Goal: Use online tool/utility: Utilize a website feature to perform a specific function

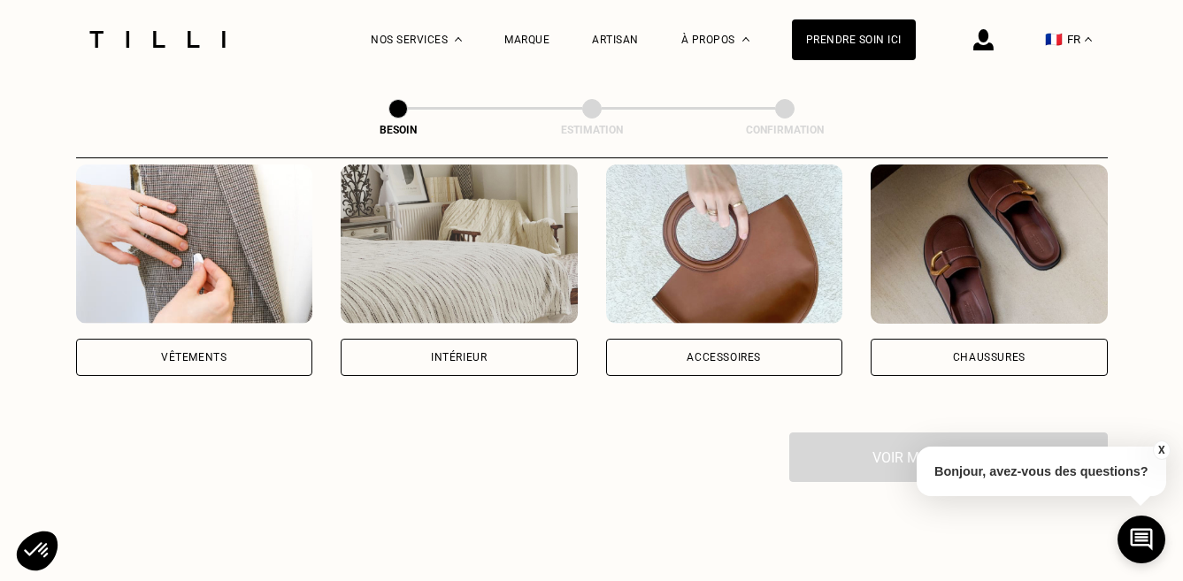
scroll to position [327, 0]
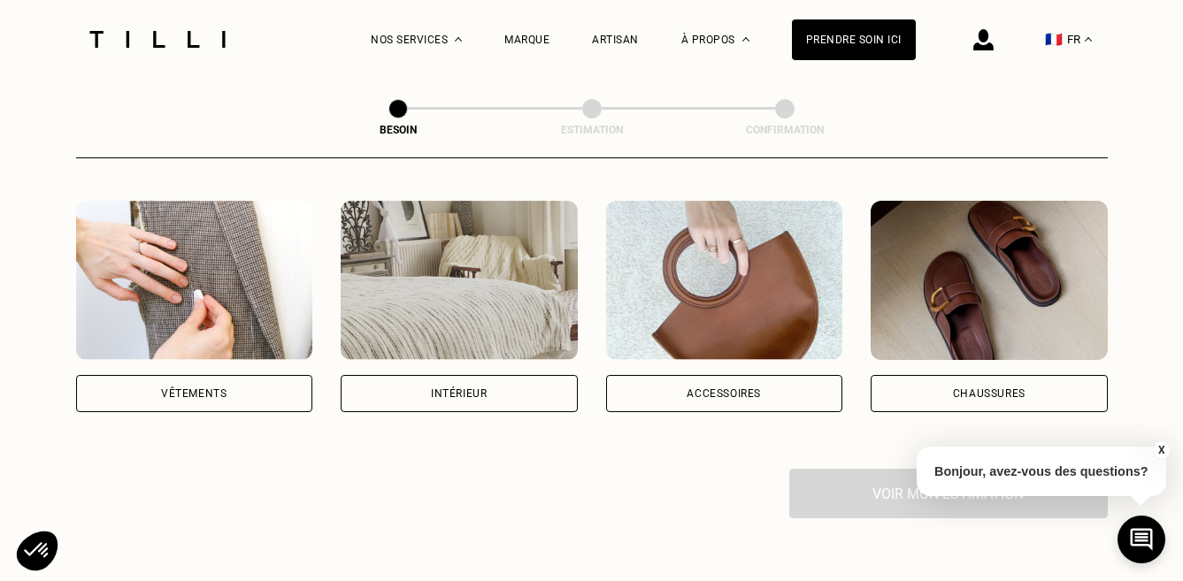
click at [230, 212] on img at bounding box center [194, 280] width 237 height 159
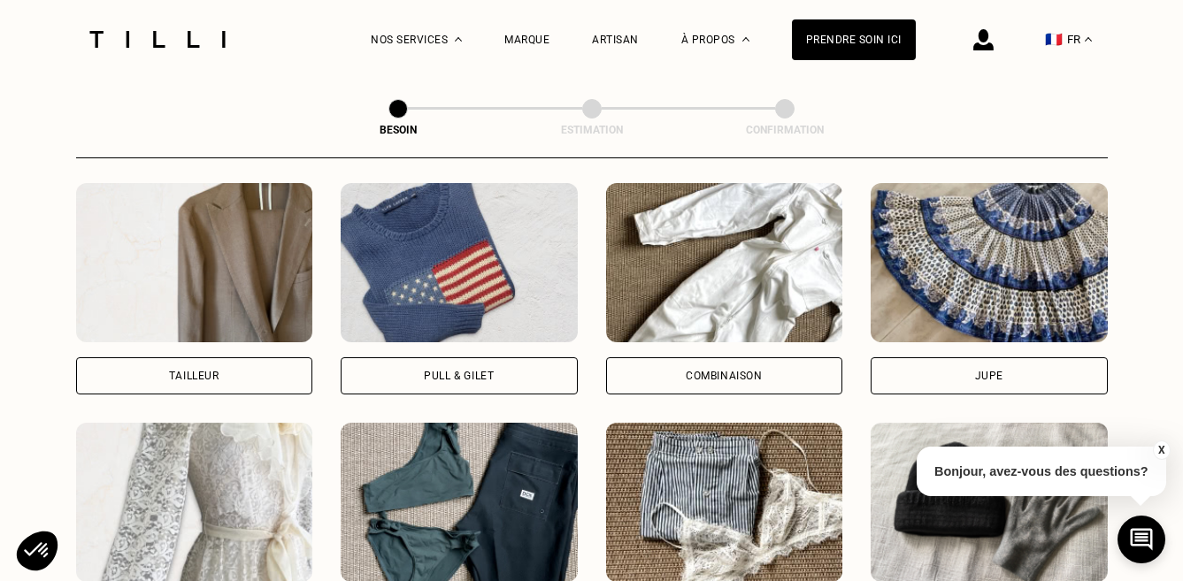
scroll to position [1050, 0]
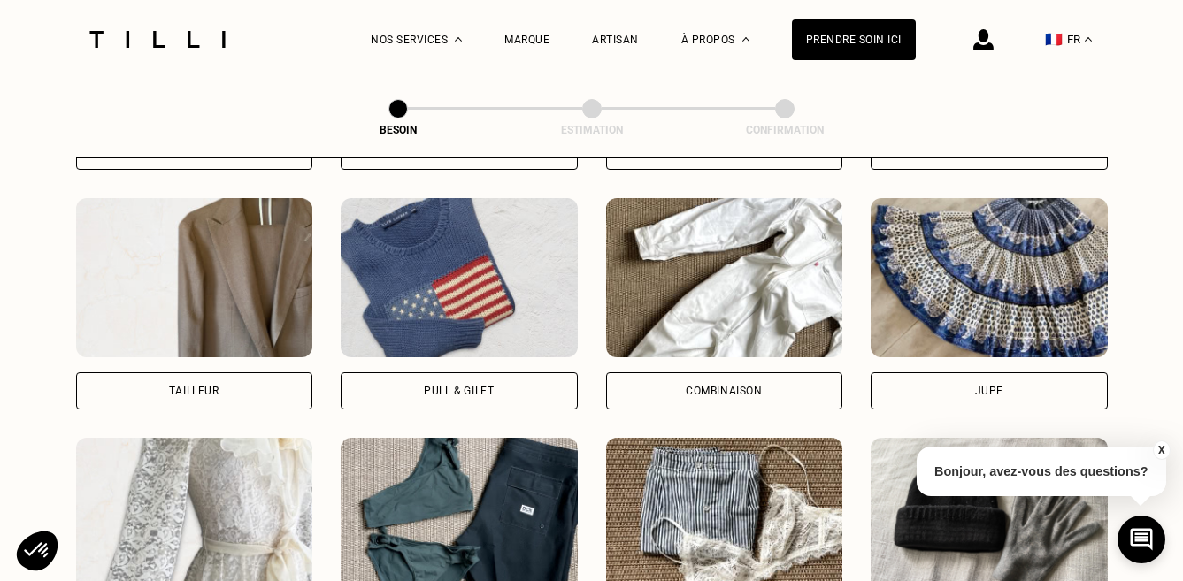
click at [207, 246] on img at bounding box center [194, 277] width 237 height 159
select select "FR"
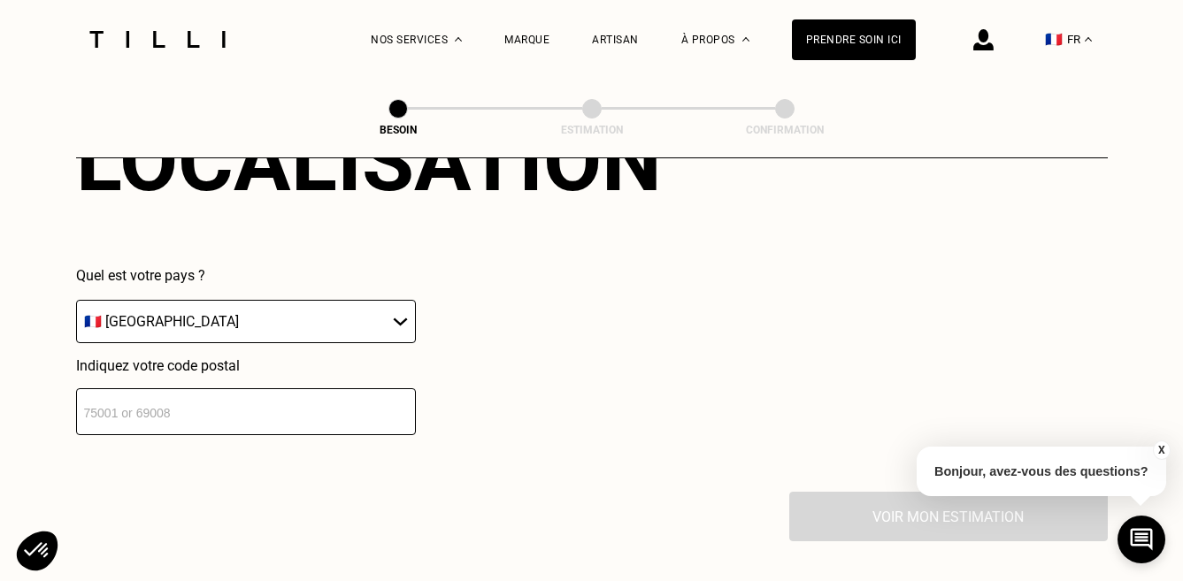
scroll to position [1731, 0]
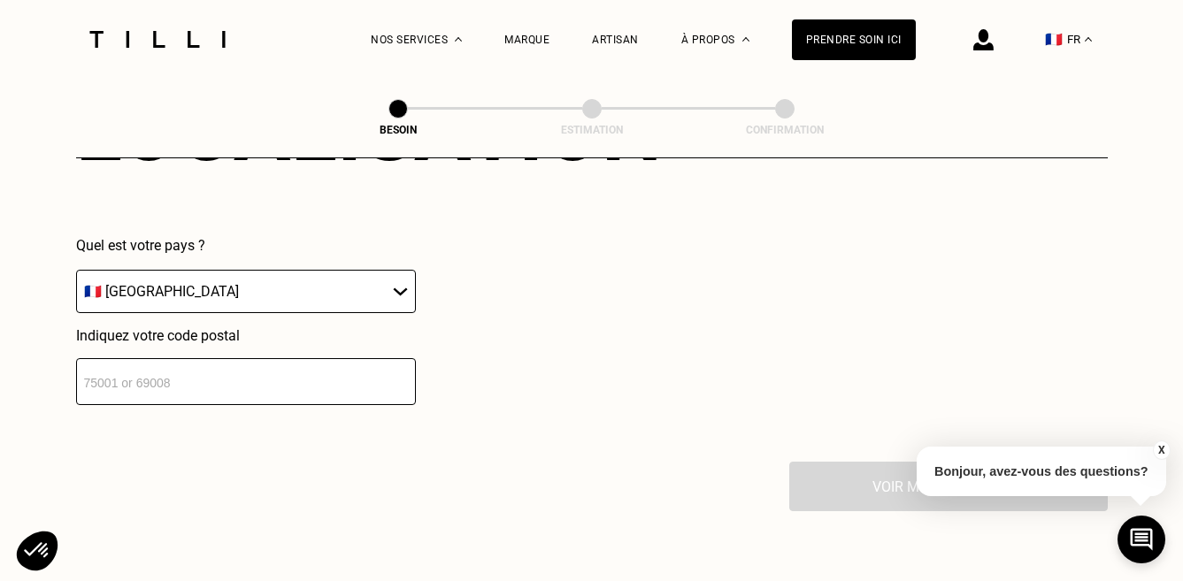
click at [212, 369] on input "number" at bounding box center [246, 381] width 340 height 47
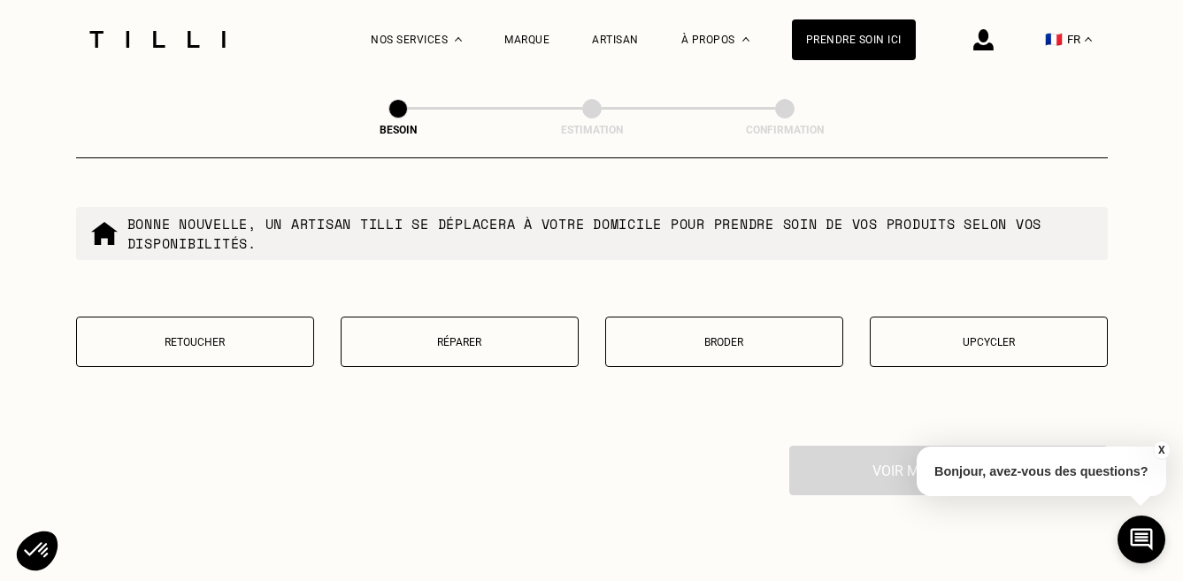
scroll to position [2160, 0]
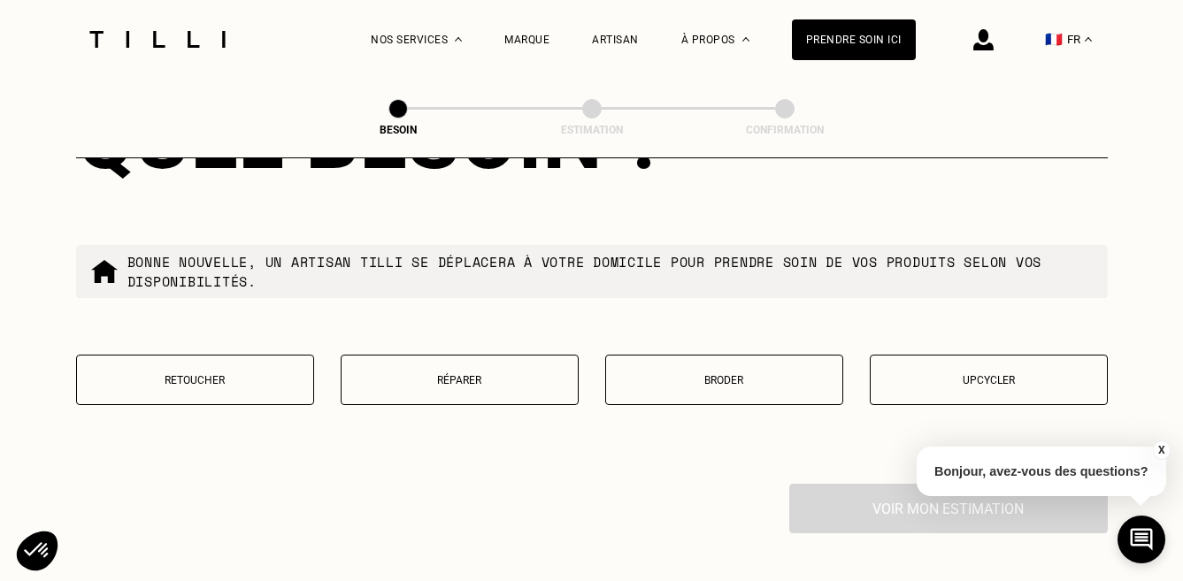
type input "31000"
click at [244, 374] on p "Retoucher" at bounding box center [195, 380] width 219 height 12
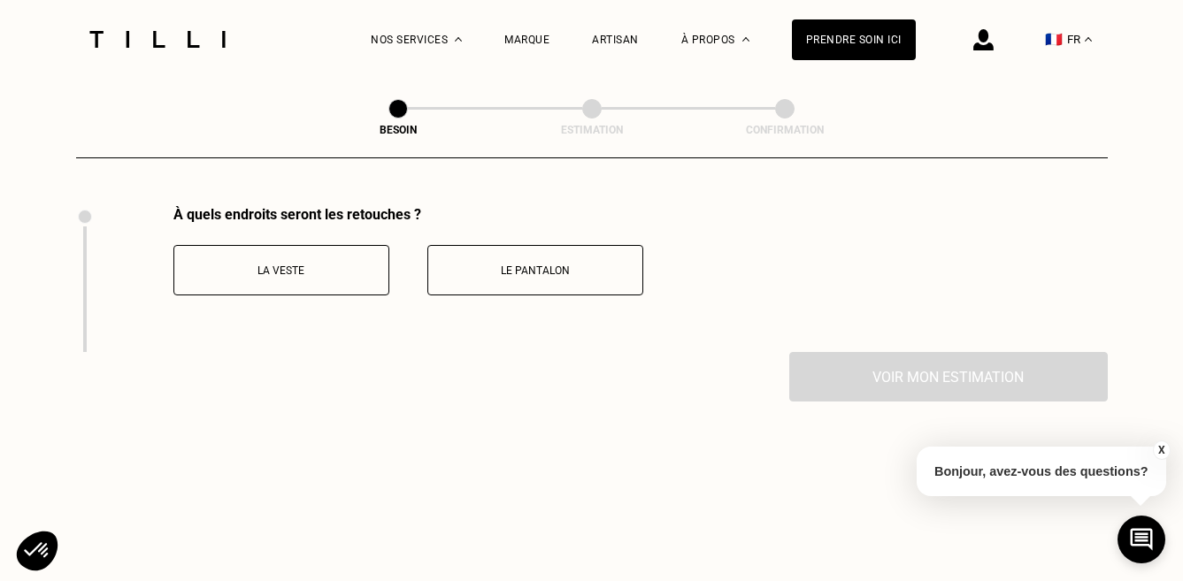
scroll to position [2449, 0]
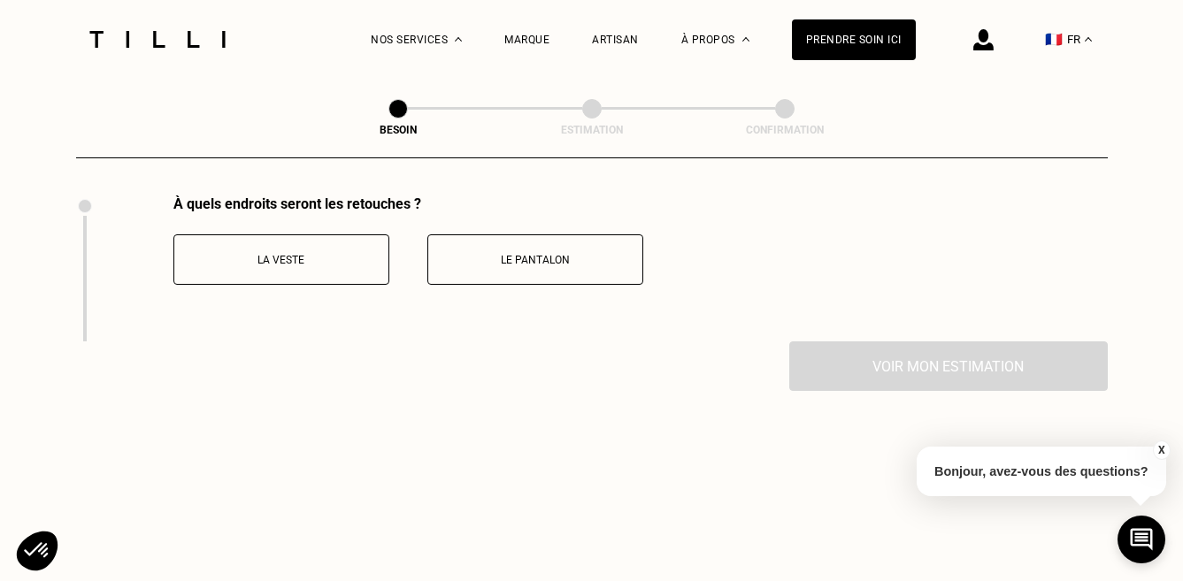
click at [310, 252] on button "La veste" at bounding box center [281, 260] width 216 height 50
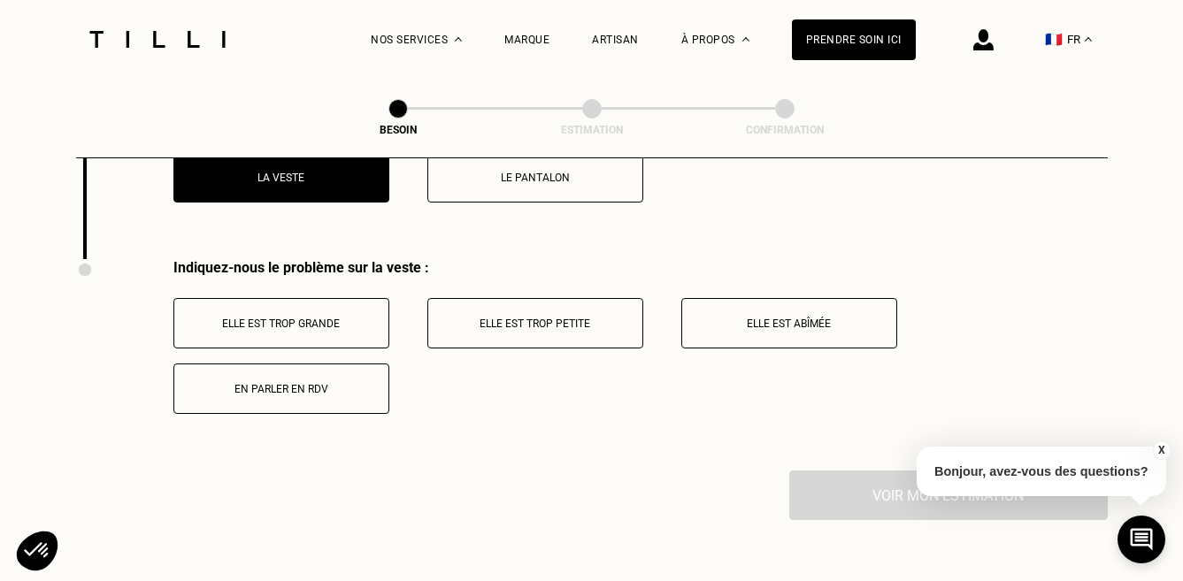
scroll to position [2573, 0]
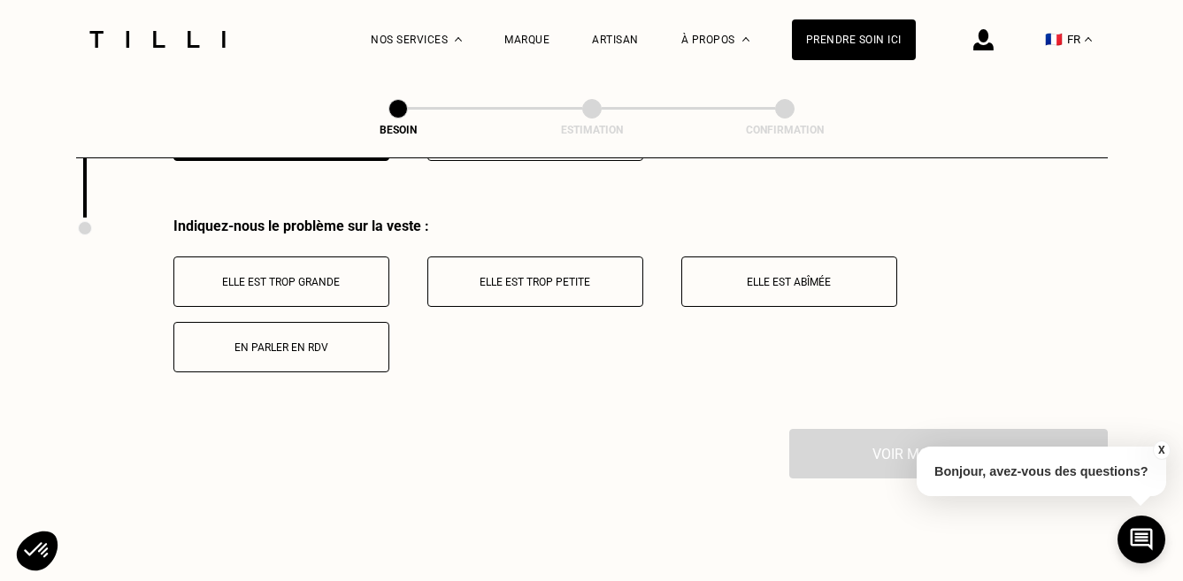
click at [289, 276] on p "Elle est trop grande" at bounding box center [281, 282] width 196 height 12
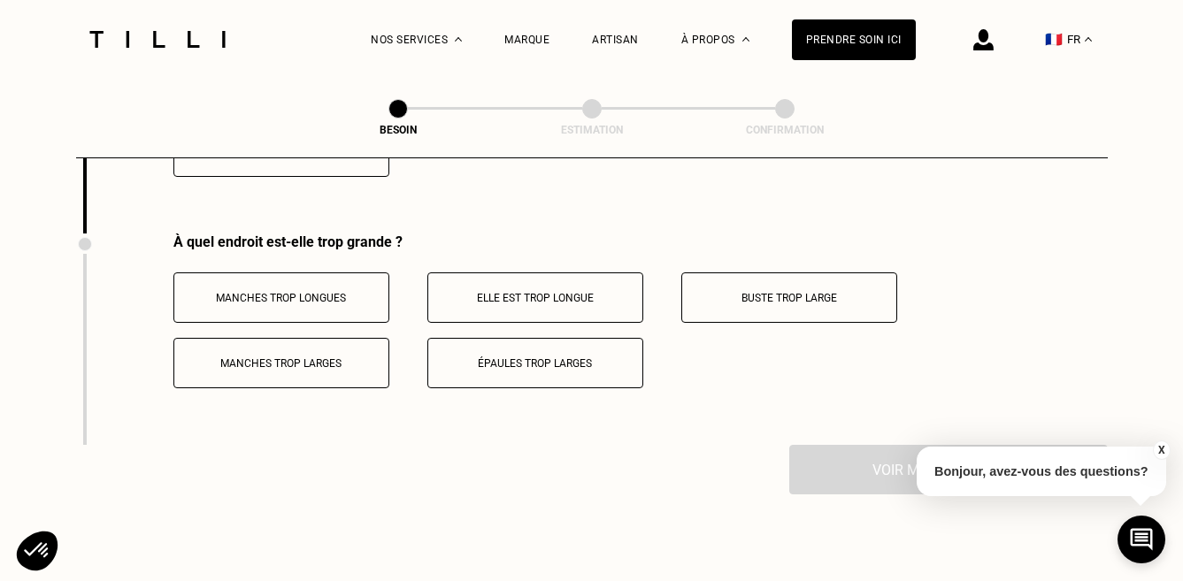
scroll to position [2760, 0]
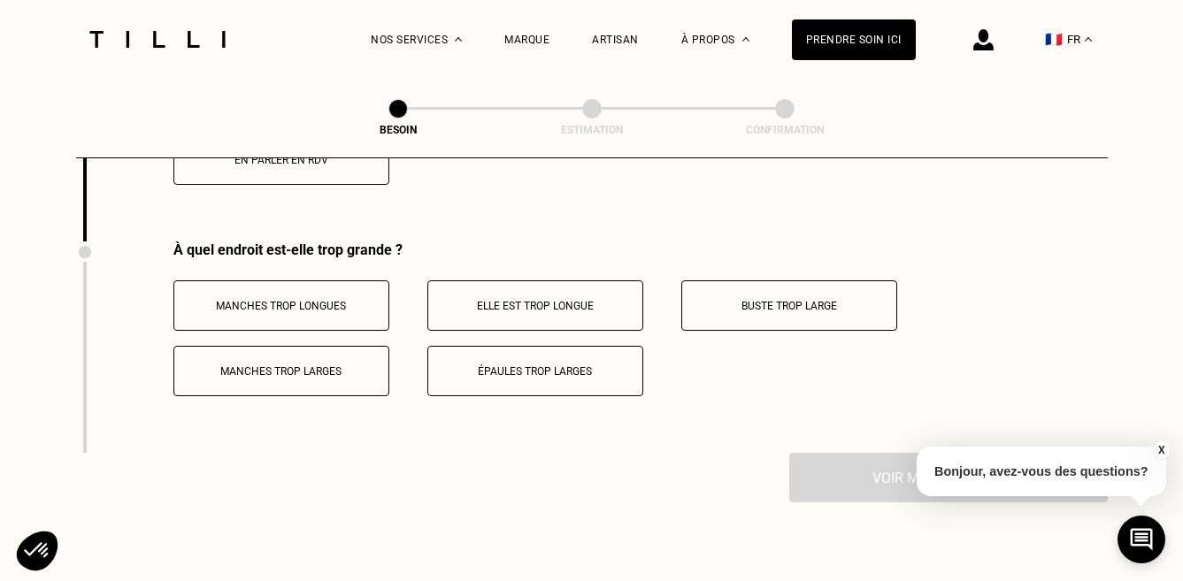
click at [798, 300] on p "Buste trop large" at bounding box center [789, 306] width 196 height 12
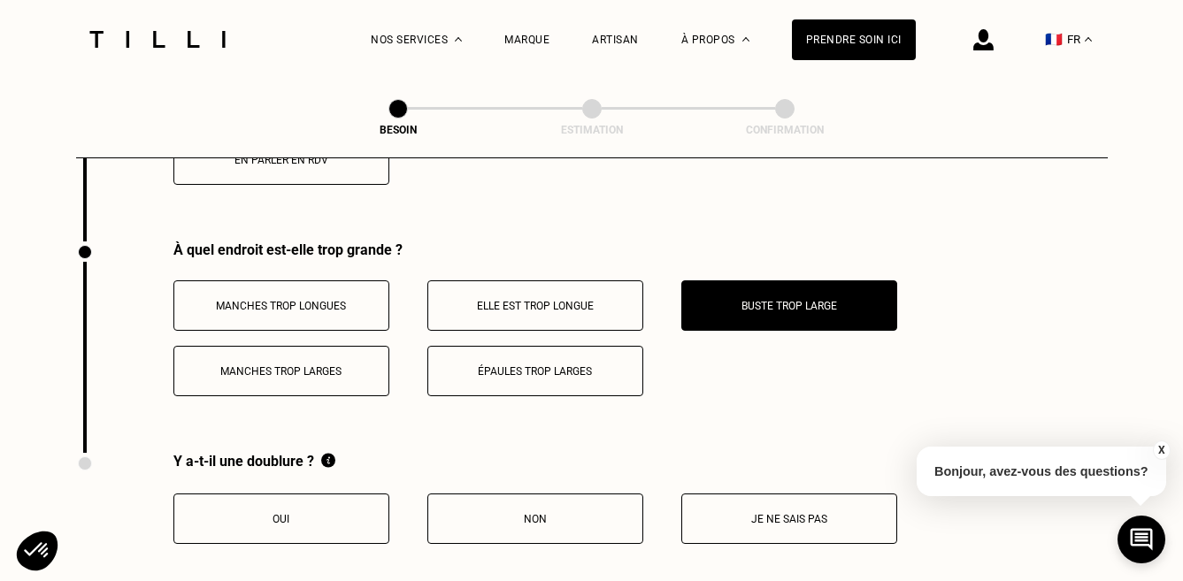
click at [798, 300] on p "Buste trop large" at bounding box center [789, 306] width 196 height 12
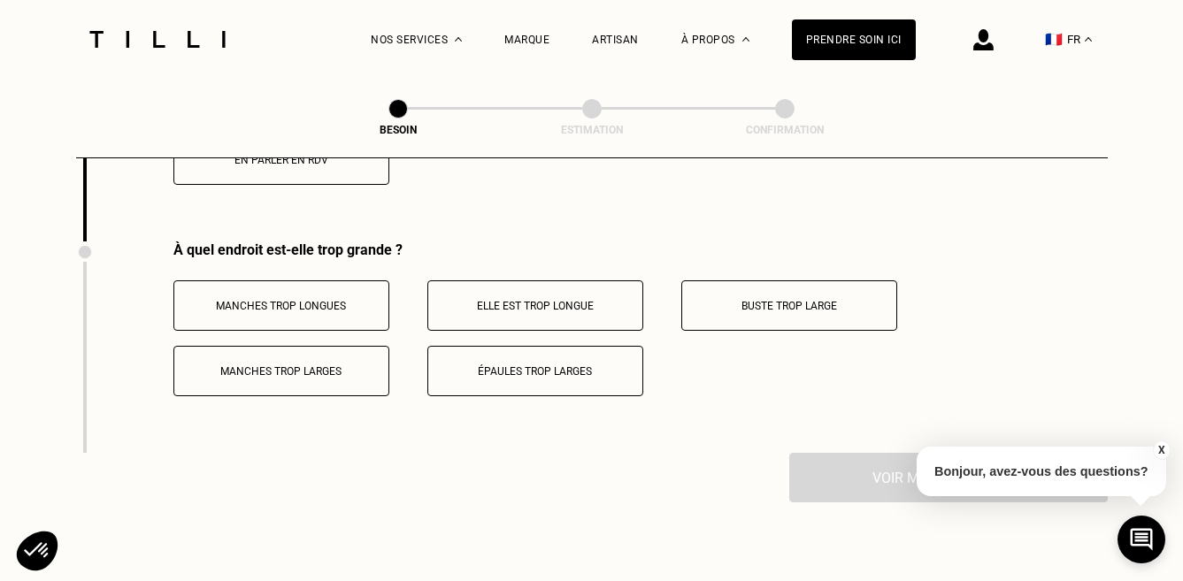
click at [577, 300] on p "Elle est trop longue" at bounding box center [535, 306] width 196 height 12
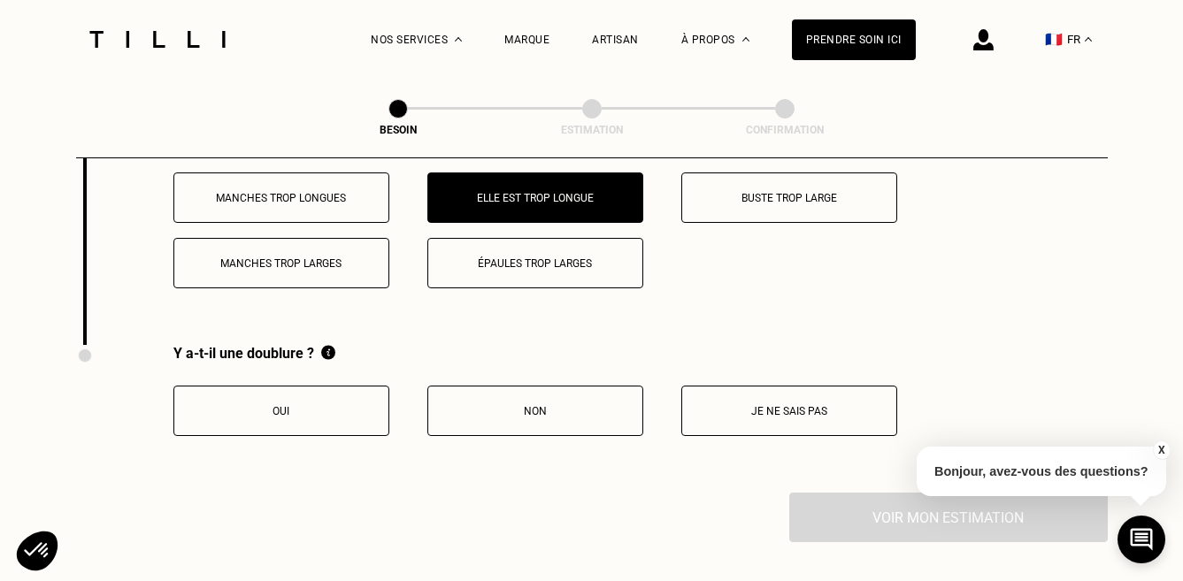
scroll to position [2877, 0]
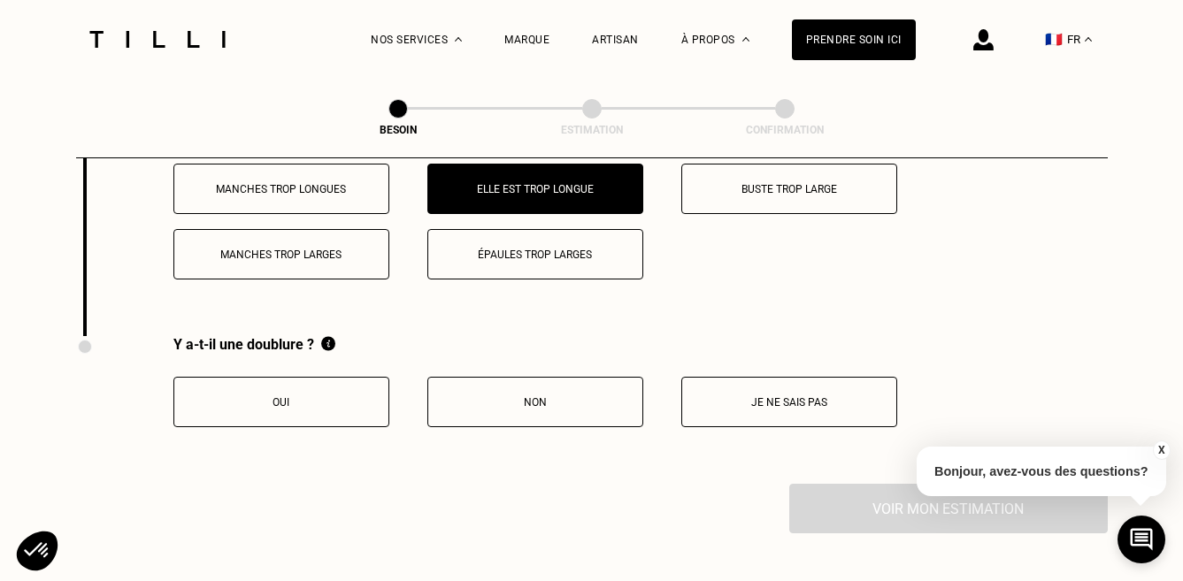
click at [329, 396] on button "Oui" at bounding box center [281, 402] width 216 height 50
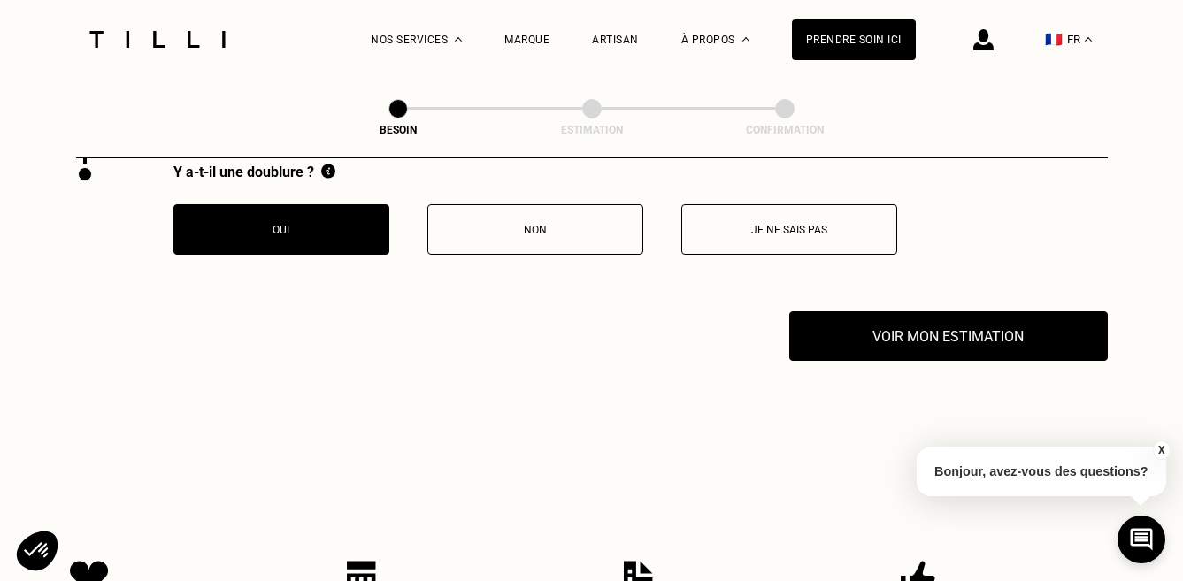
scroll to position [3051, 0]
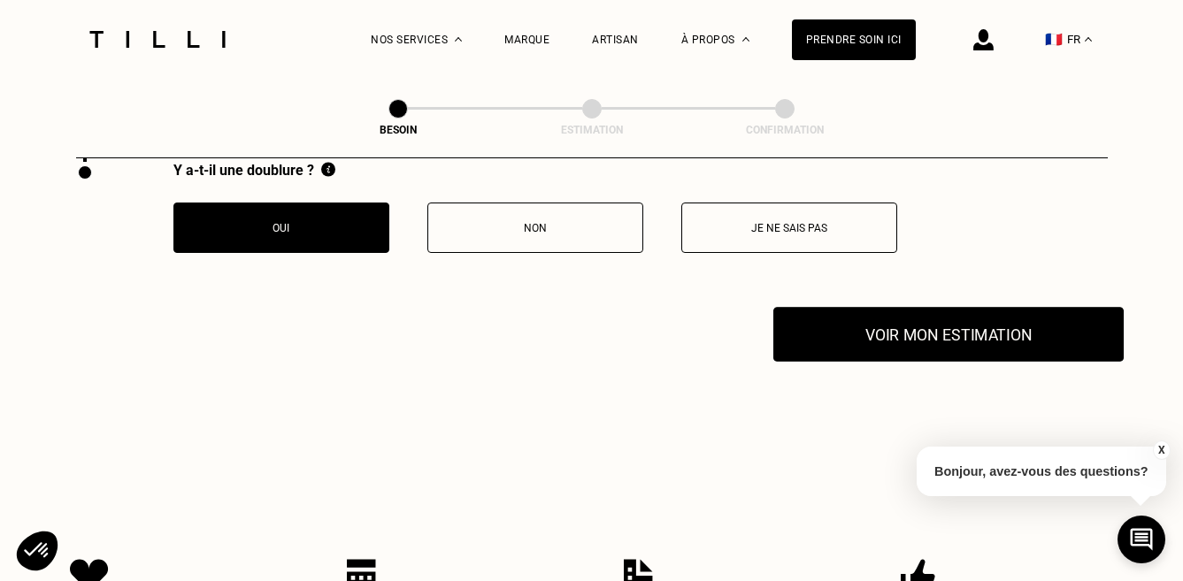
click at [895, 321] on button "Voir mon estimation" at bounding box center [948, 334] width 350 height 55
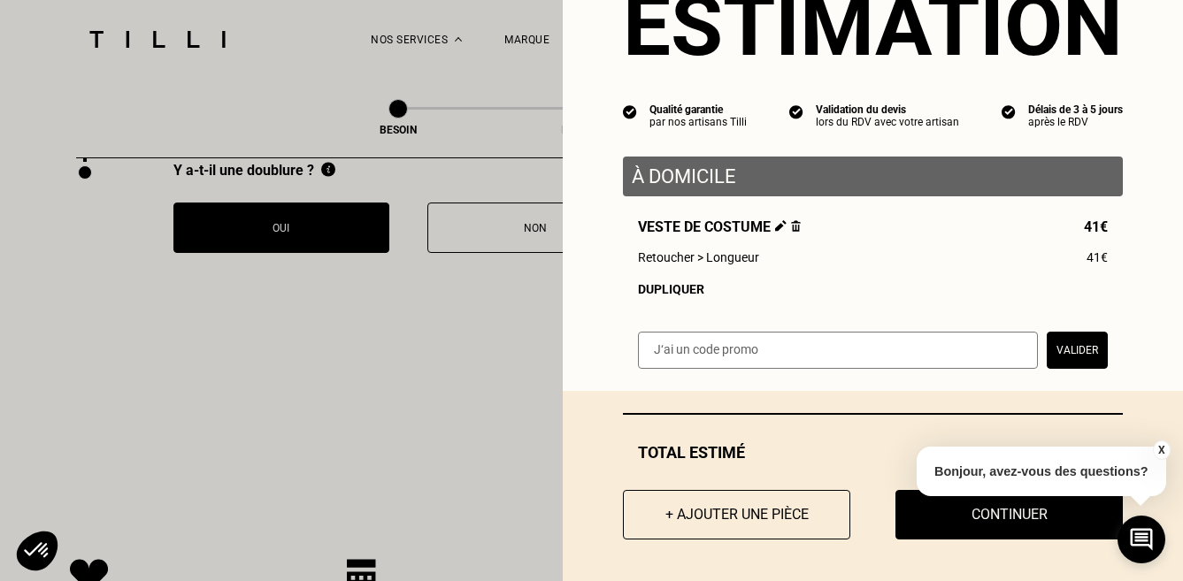
scroll to position [76, 0]
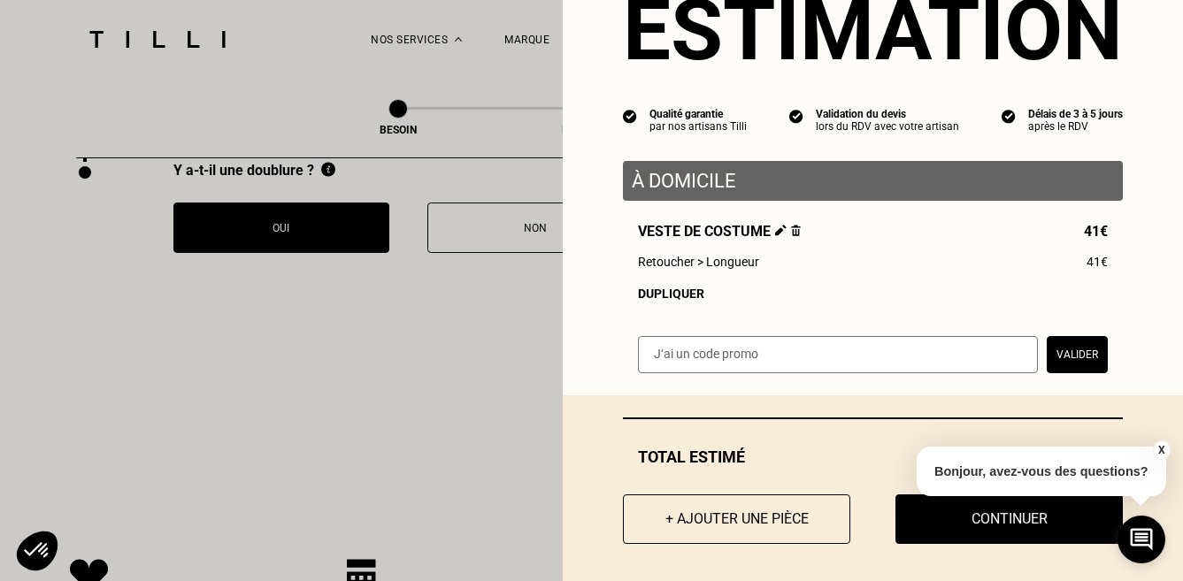
click at [1161, 445] on button "X" at bounding box center [1161, 450] width 18 height 19
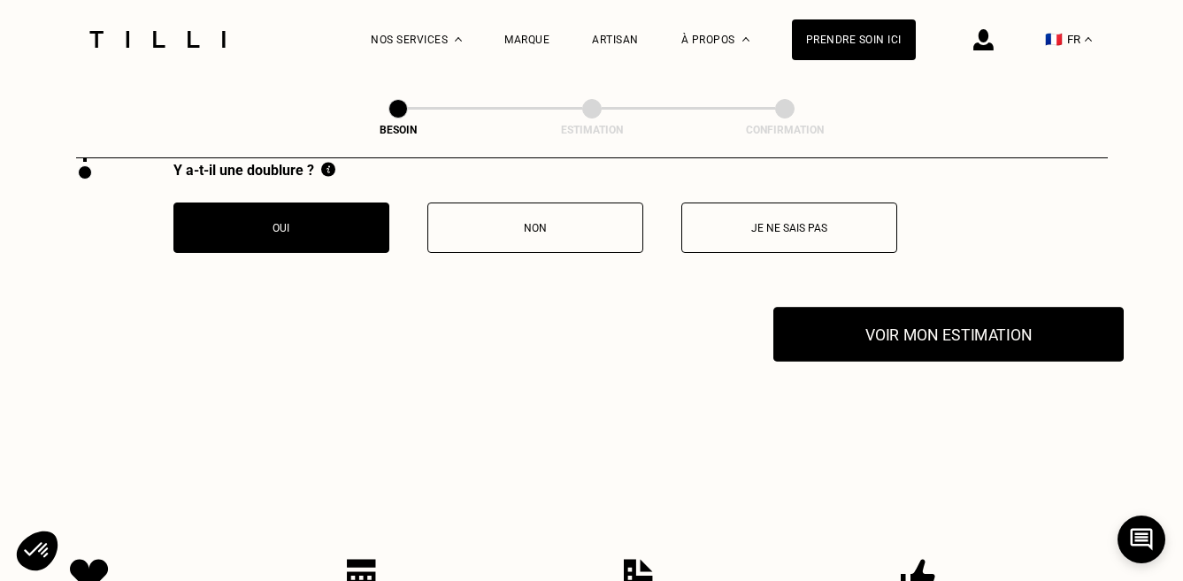
click at [875, 329] on button "Voir mon estimation" at bounding box center [948, 334] width 350 height 55
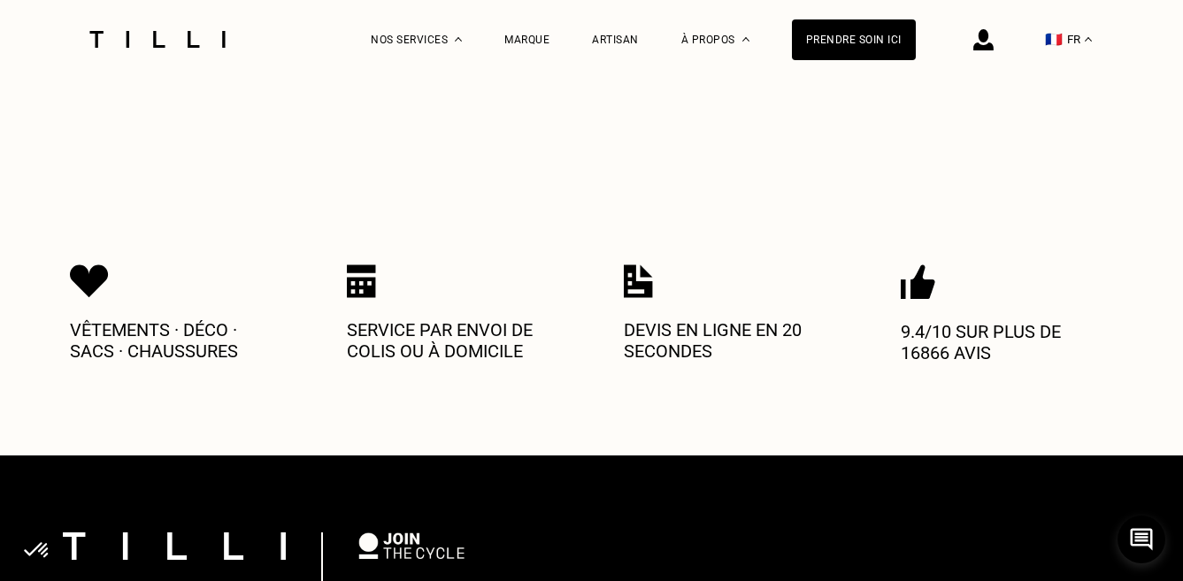
scroll to position [3282, 0]
